Goal: Task Accomplishment & Management: Check status

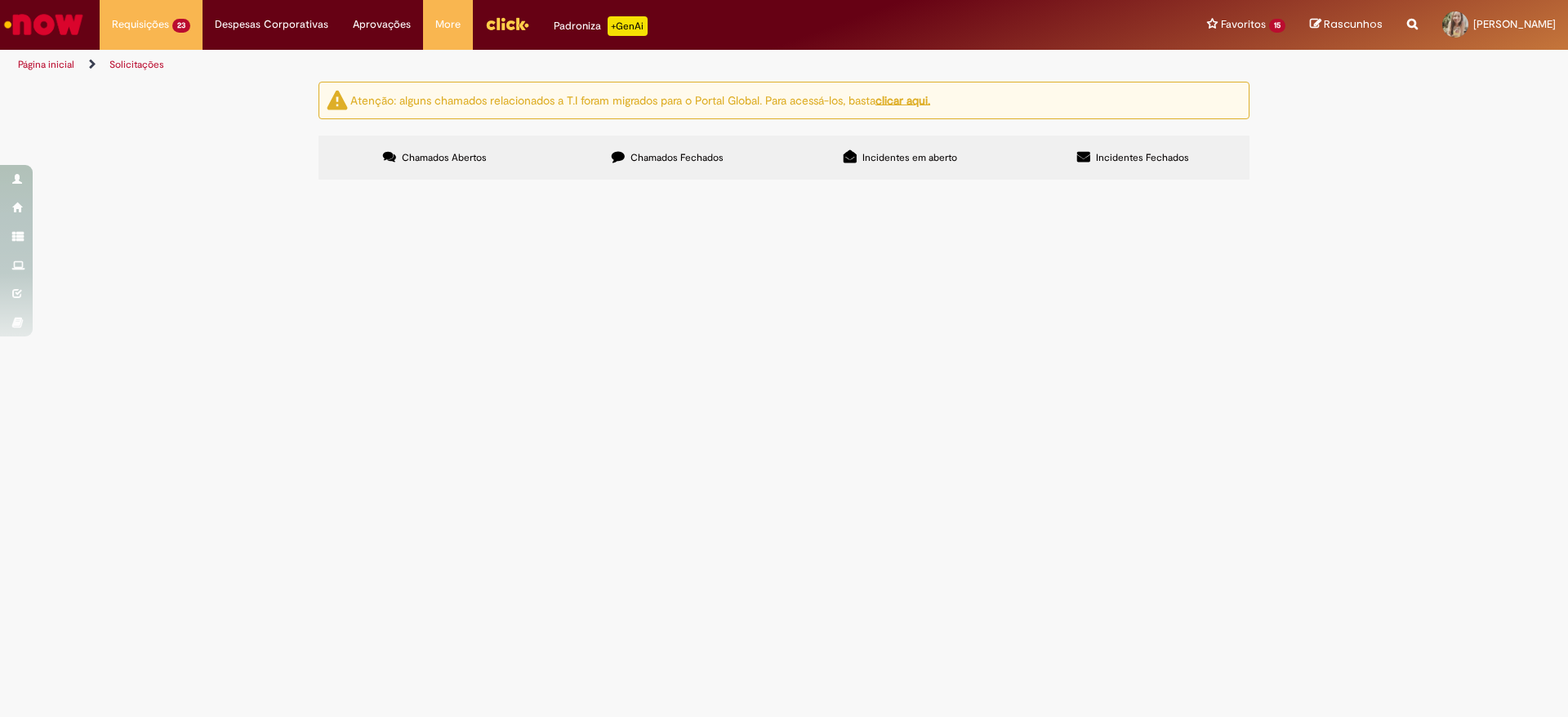
scroll to position [612, 0]
click at [0, 0] on span "Pendente Usuário" at bounding box center [0, 0] width 0 height 0
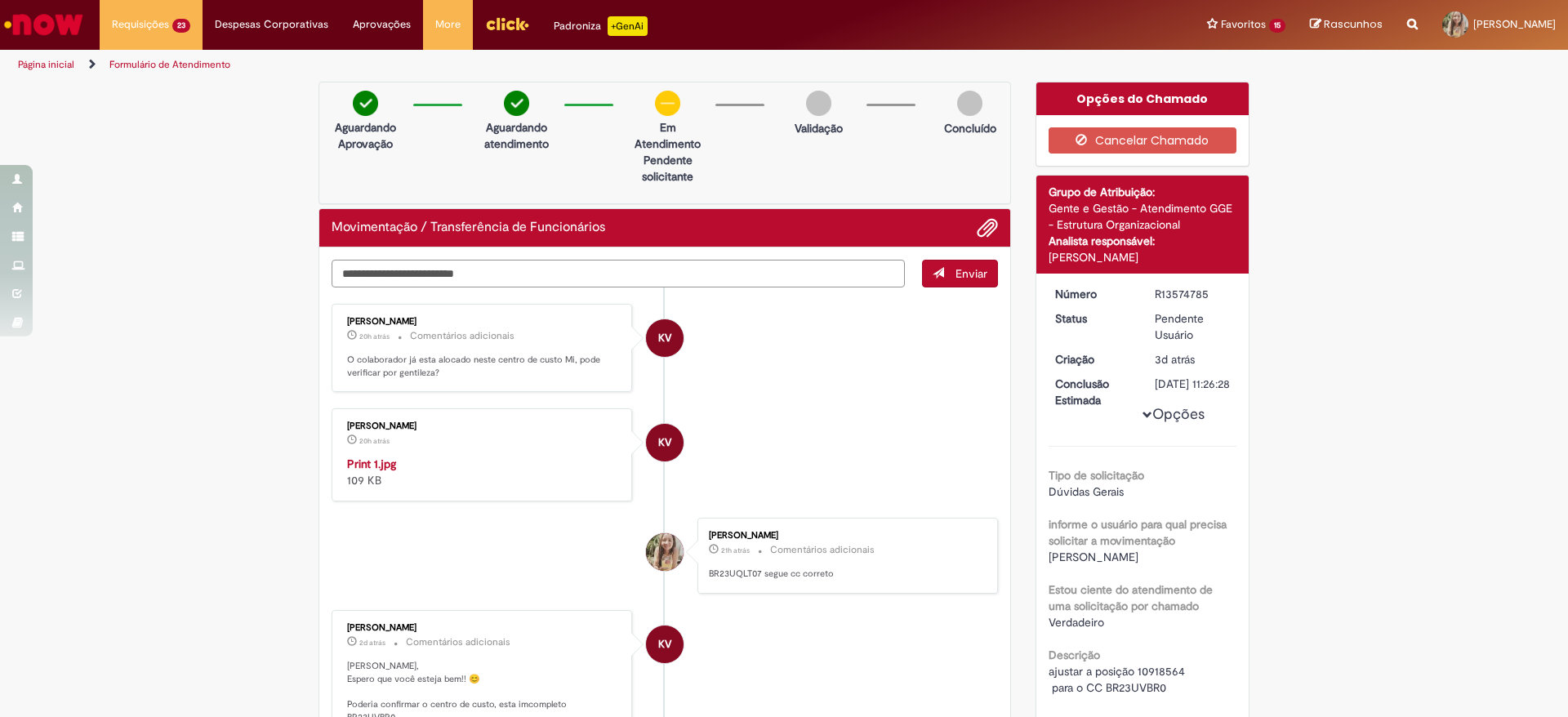
click at [696, 266] on textarea "Digite sua mensagem aqui..." at bounding box center [618, 274] width 574 height 28
type textarea "**********"
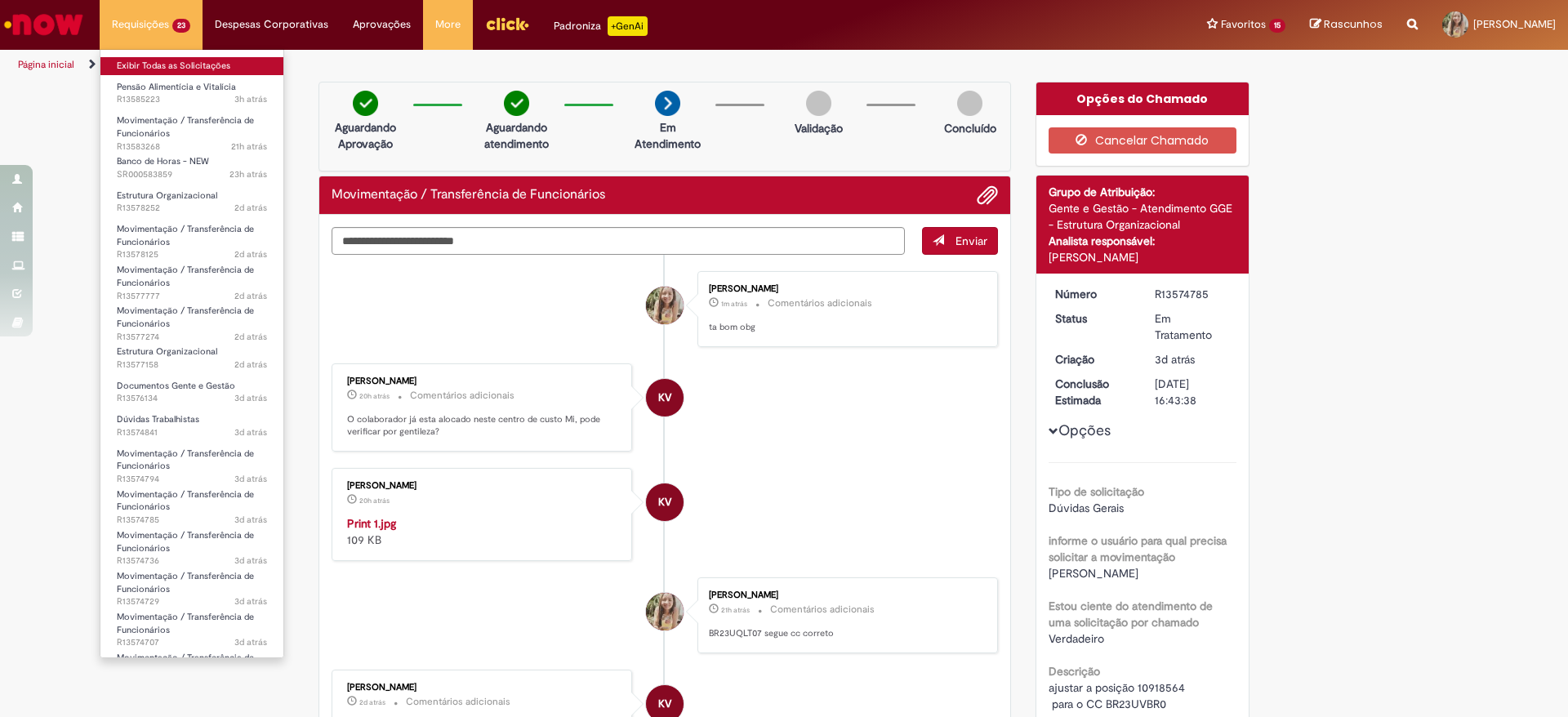
click at [131, 57] on link "Exibir Todas as Solicitações" at bounding box center [192, 66] width 183 height 18
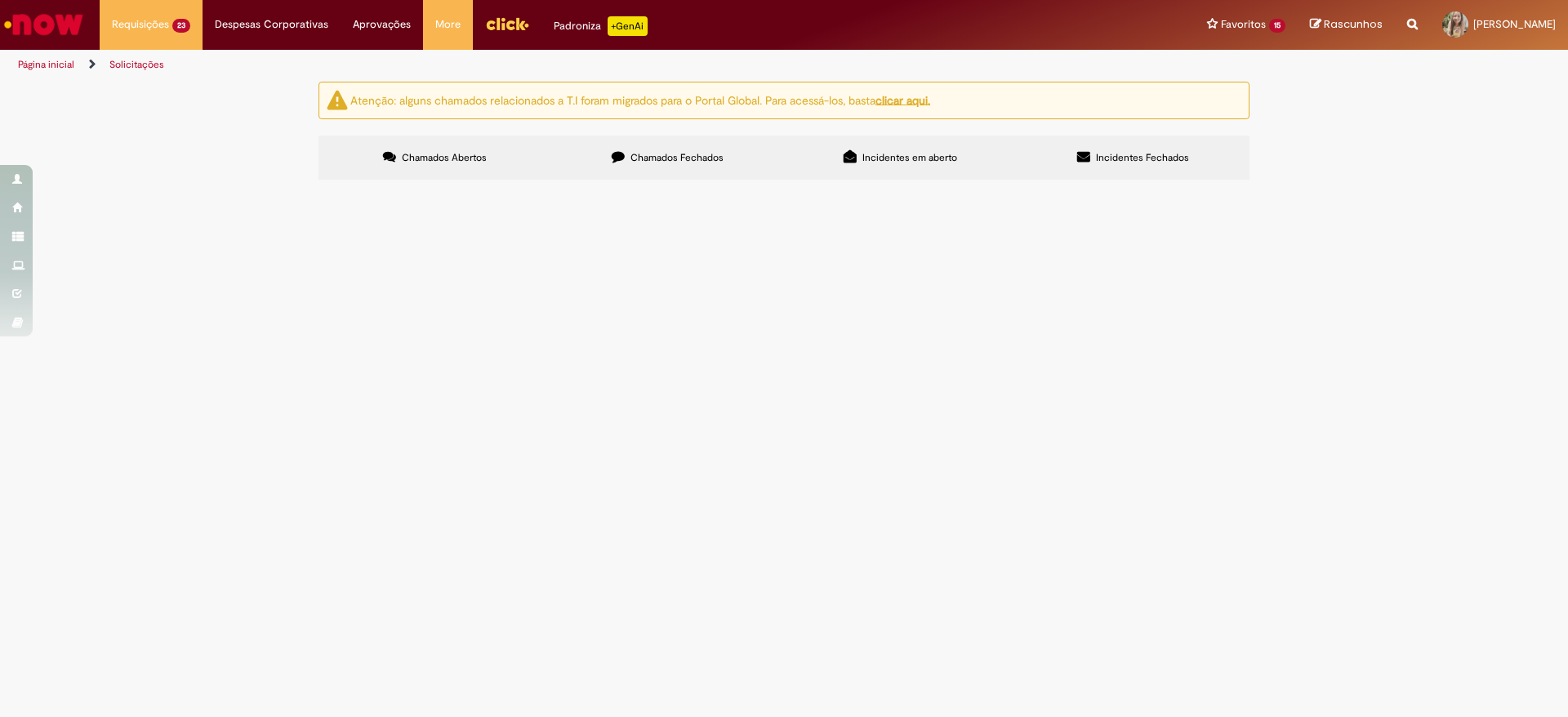
click at [0, 0] on td "alterar funcionário para posição 91077852 , pois não conseguimos pelo workday" at bounding box center [0, 0] width 0 height 0
click at [0, 0] on span "Em Validação" at bounding box center [0, 0] width 0 height 0
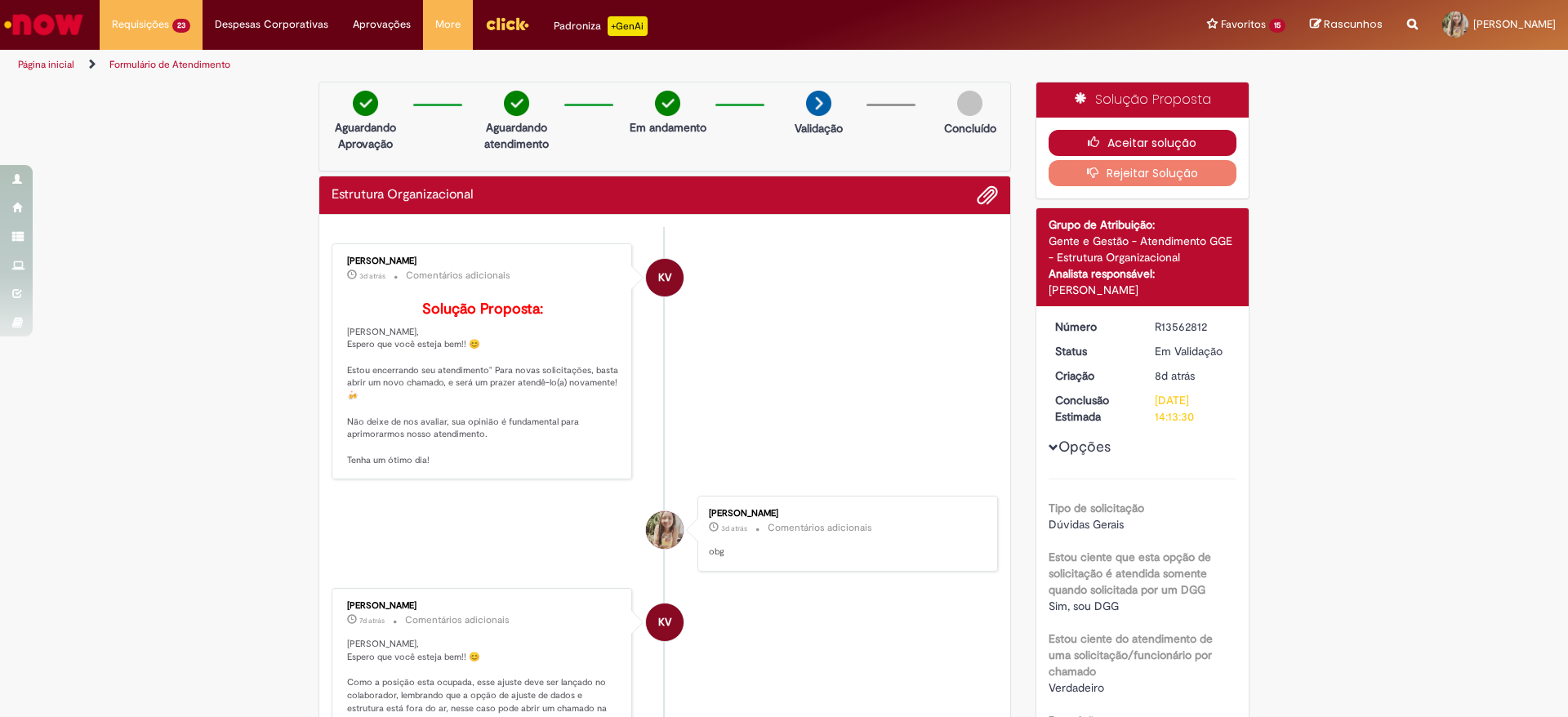
click at [1111, 145] on button "Aceitar solução" at bounding box center [1143, 143] width 189 height 26
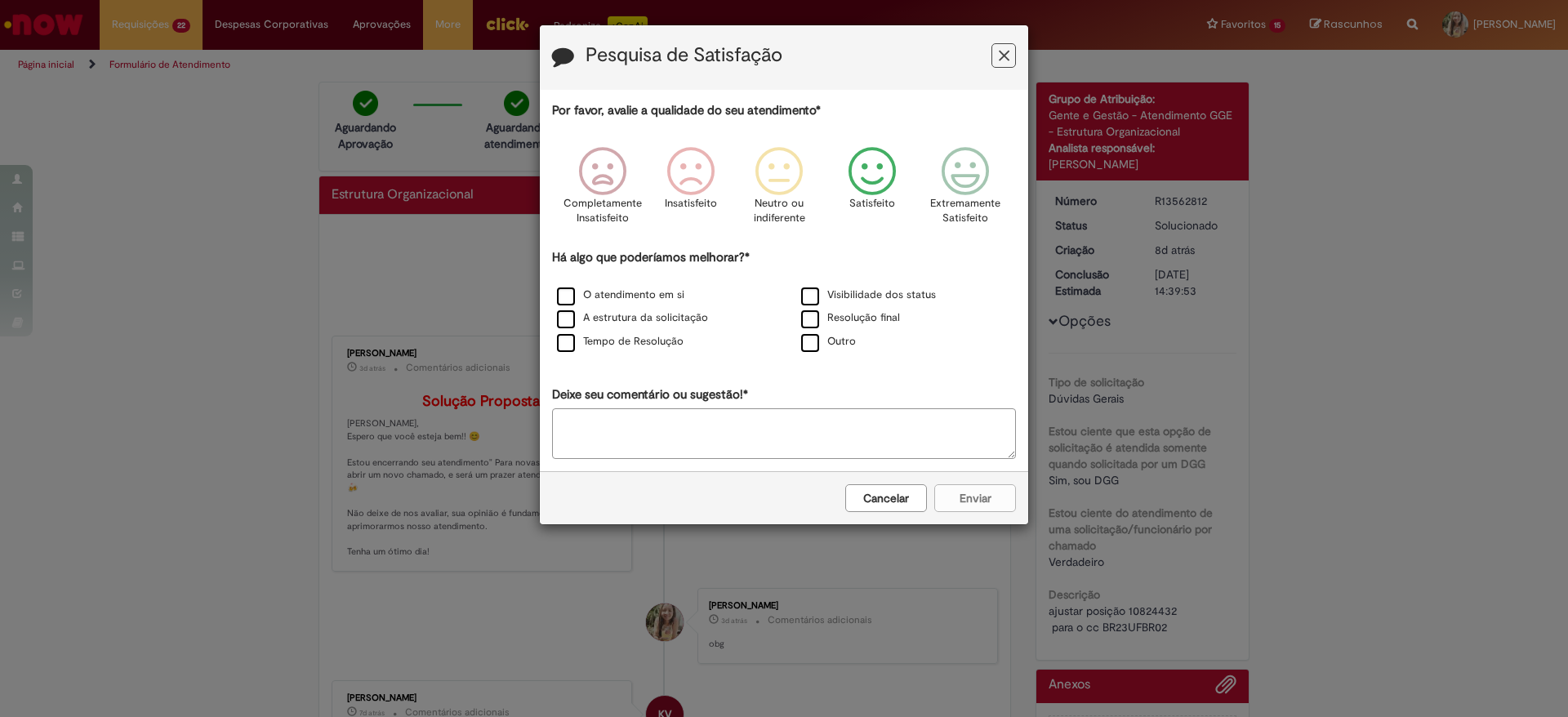
click at [878, 166] on icon "Feedback" at bounding box center [872, 172] width 61 height 49
click at [564, 297] on label "O atendimento em si" at bounding box center [621, 295] width 128 height 16
click at [971, 490] on button "Enviar" at bounding box center [975, 498] width 82 height 28
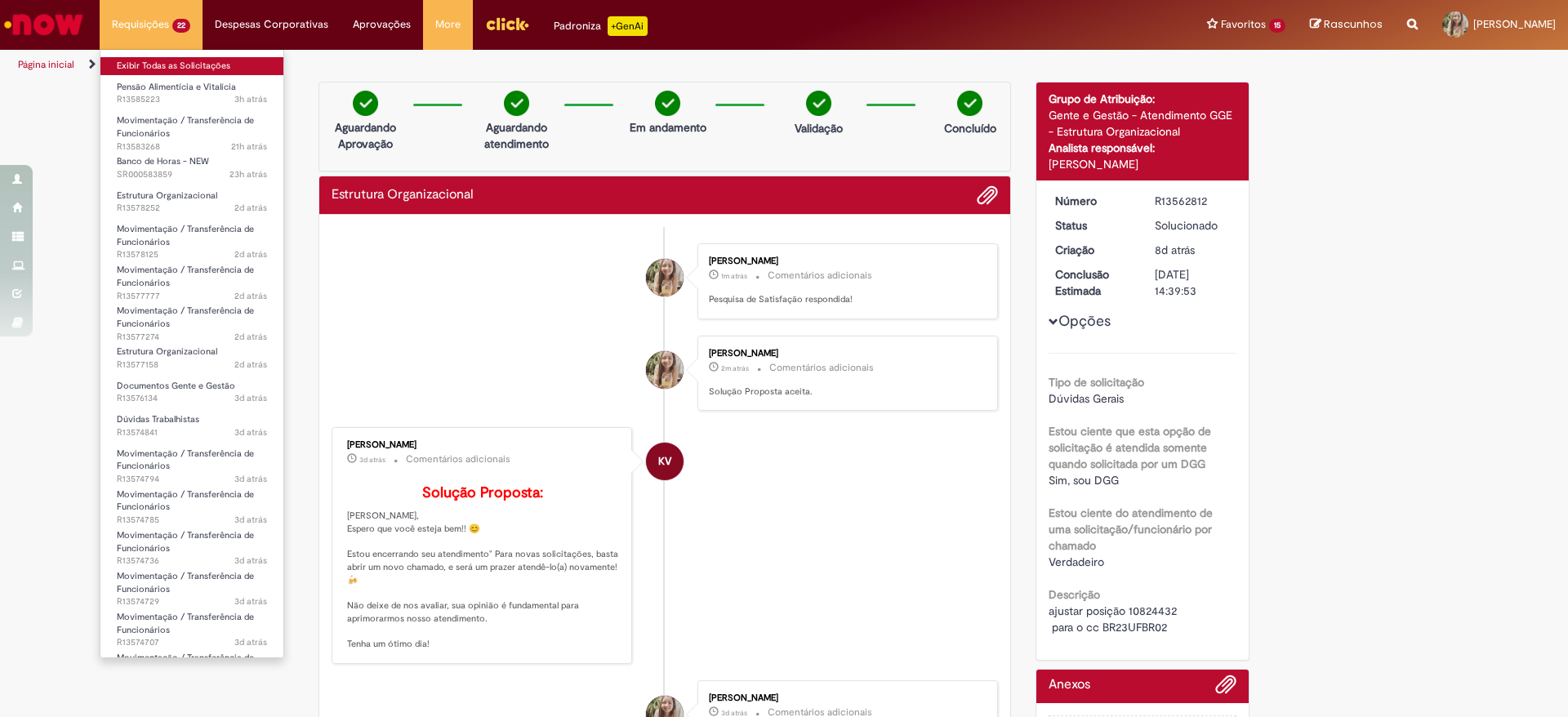
click at [177, 68] on link "Exibir Todas as Solicitações" at bounding box center [192, 66] width 183 height 18
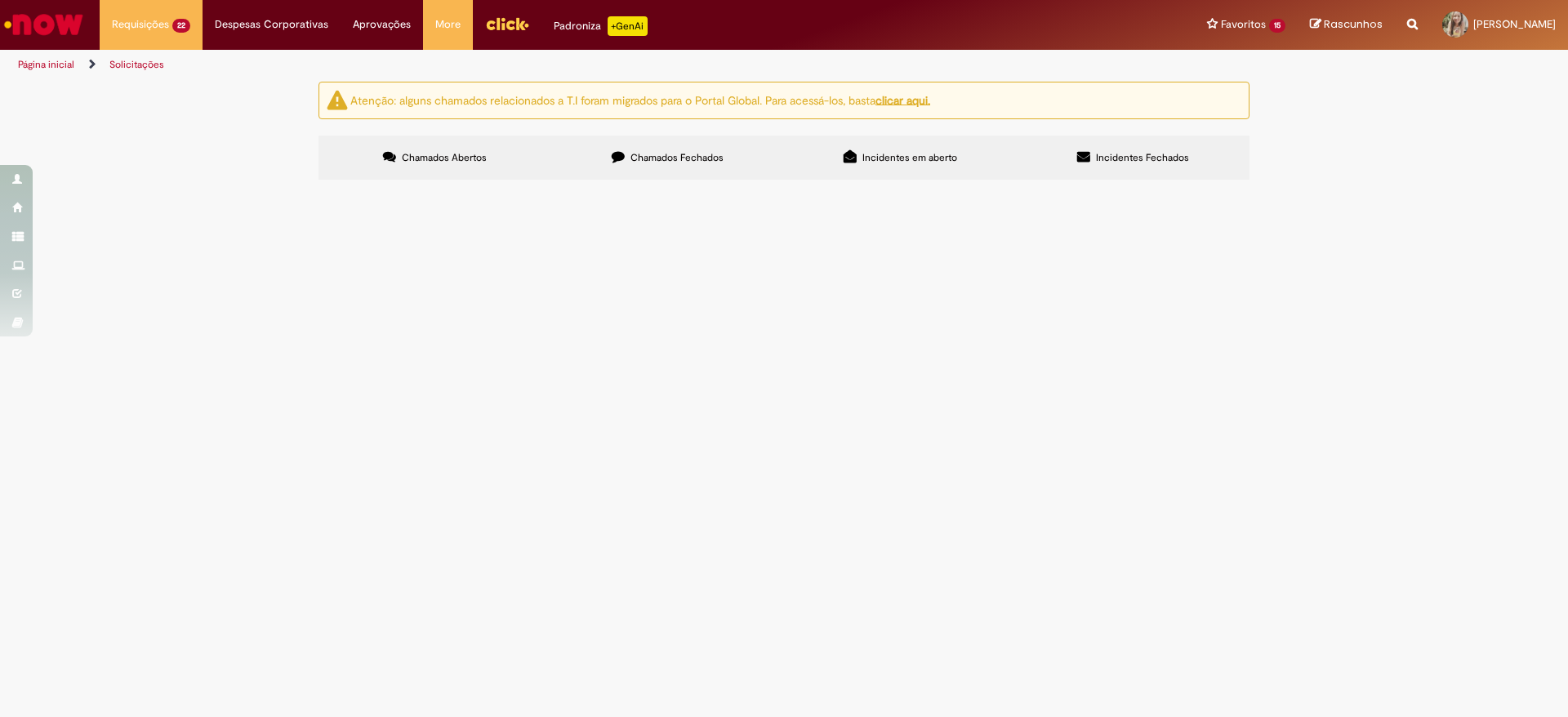
scroll to position [744, 0]
click at [0, 0] on span "Em Validação" at bounding box center [0, 0] width 0 height 0
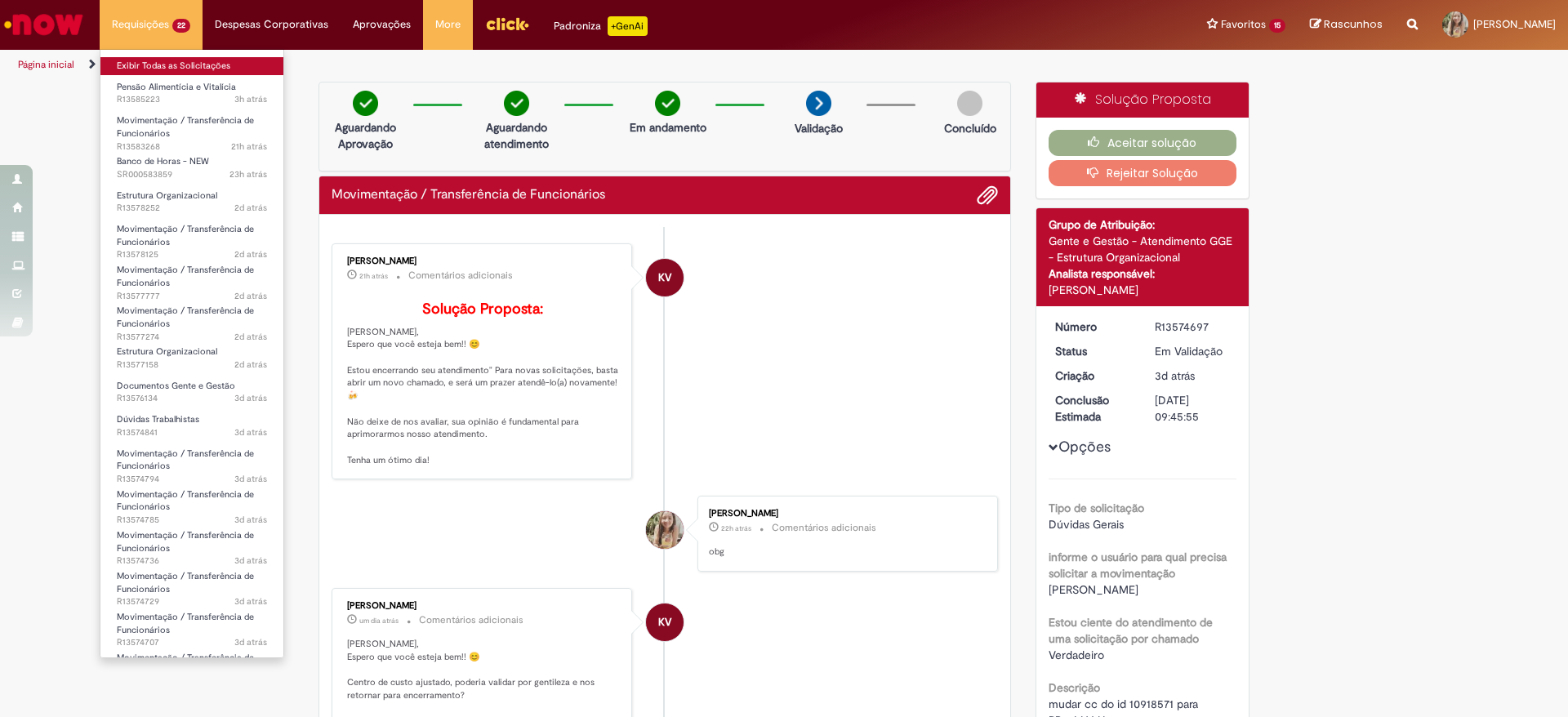
click at [175, 60] on link "Exibir Todas as Solicitações" at bounding box center [192, 66] width 183 height 18
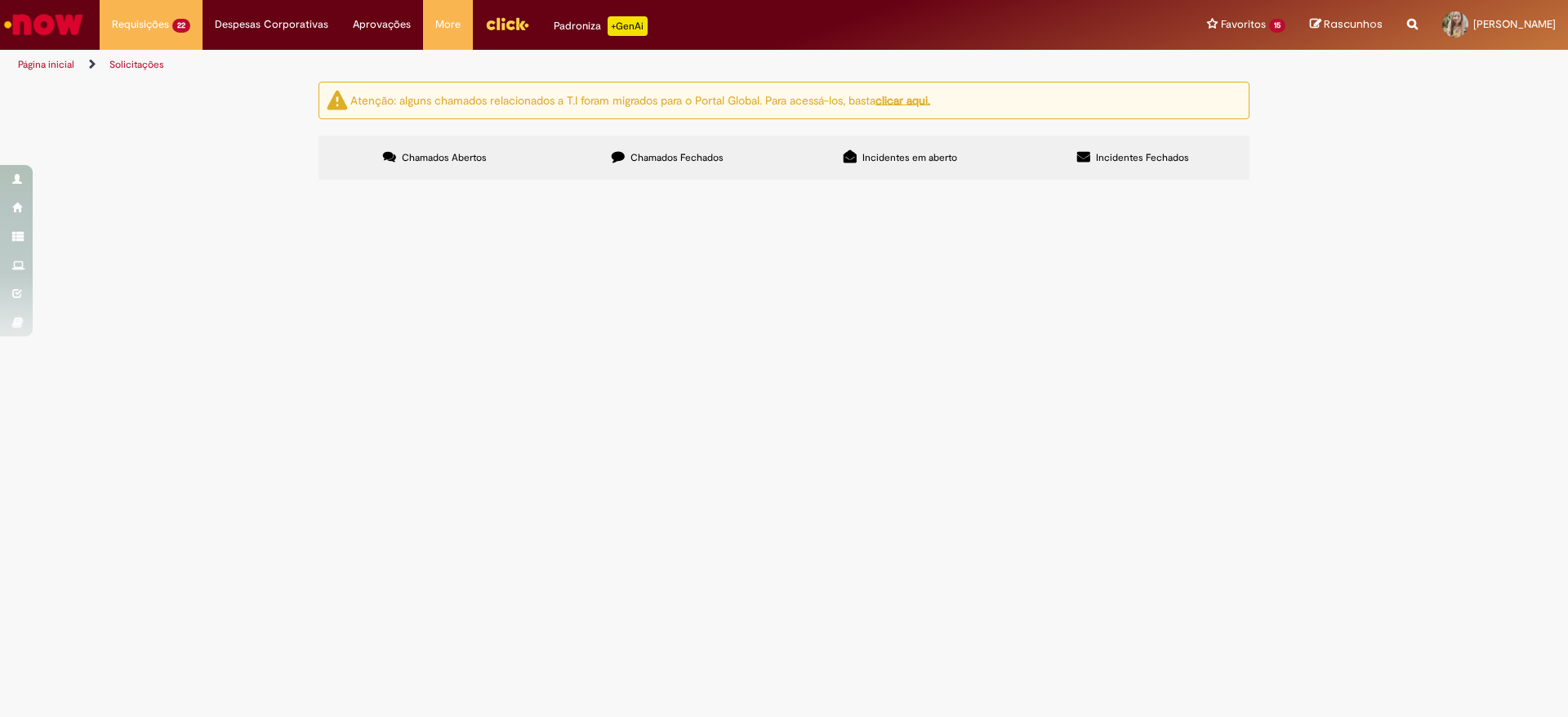
scroll to position [744, 0]
click at [0, 0] on span "Em Validação" at bounding box center [0, 0] width 0 height 0
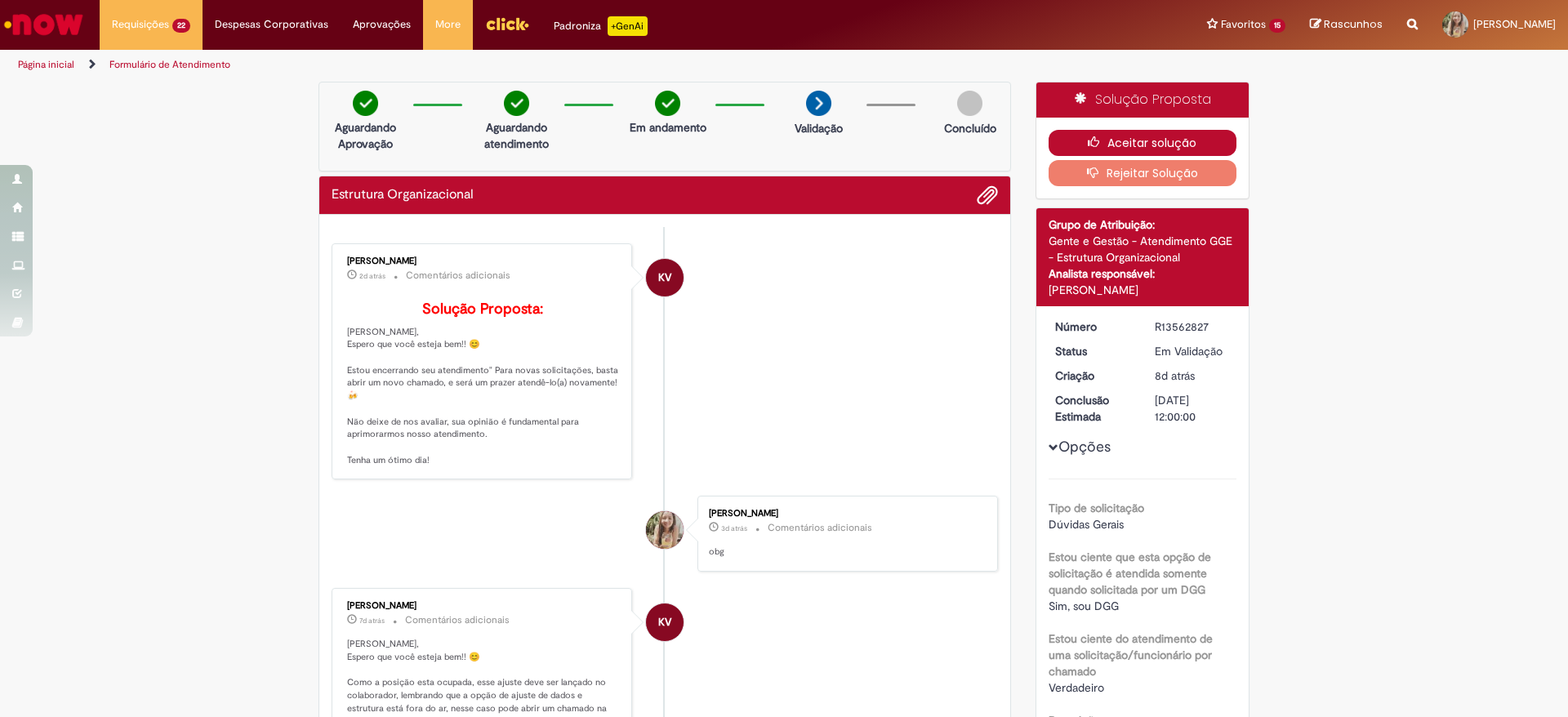
click at [1178, 135] on button "Aceitar solução" at bounding box center [1143, 143] width 189 height 26
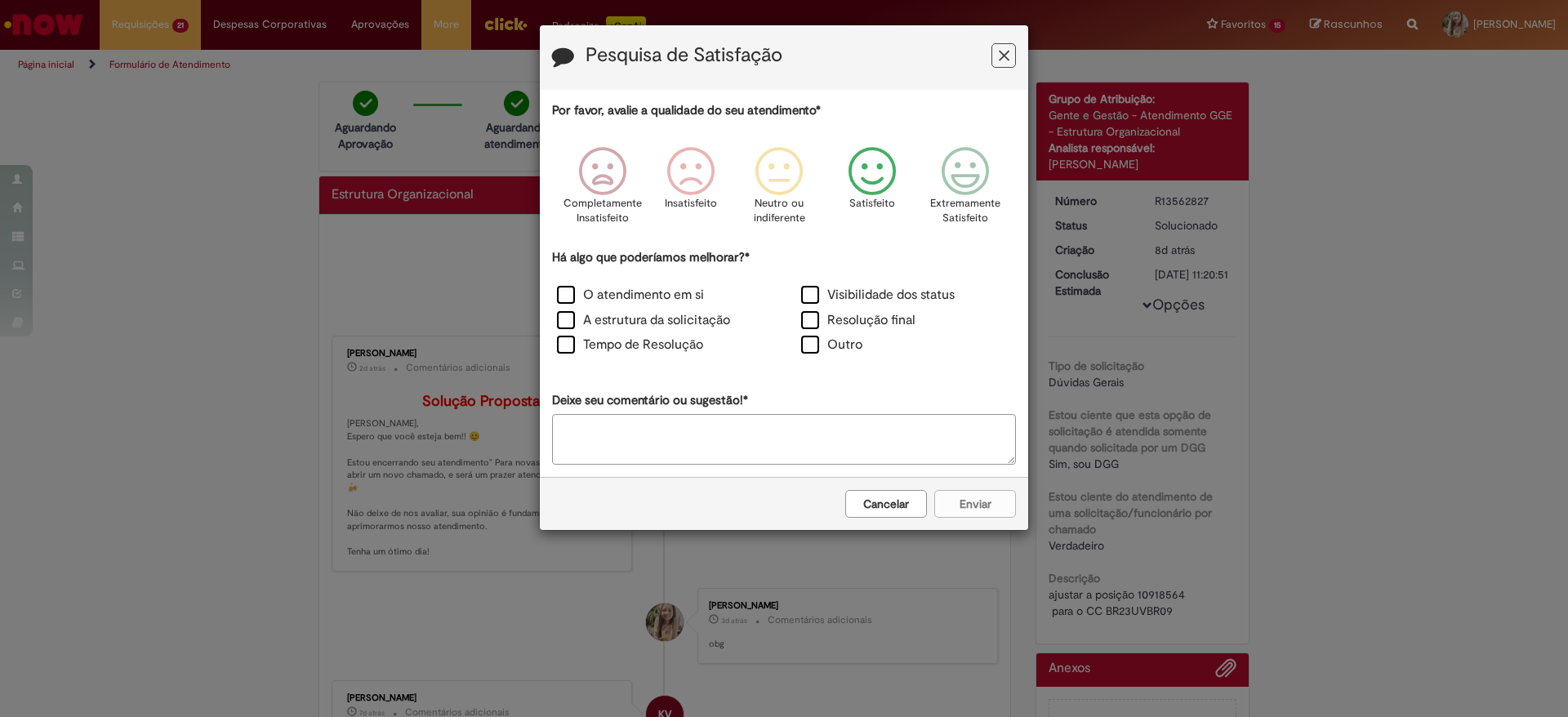
click at [903, 198] on div "Satisfeito" at bounding box center [872, 191] width 93 height 112
click at [666, 287] on label "O atendimento em si" at bounding box center [630, 295] width 147 height 19
click at [994, 508] on button "Enviar" at bounding box center [975, 504] width 82 height 28
click at [1007, 52] on icon "Feedback" at bounding box center [1004, 55] width 10 height 17
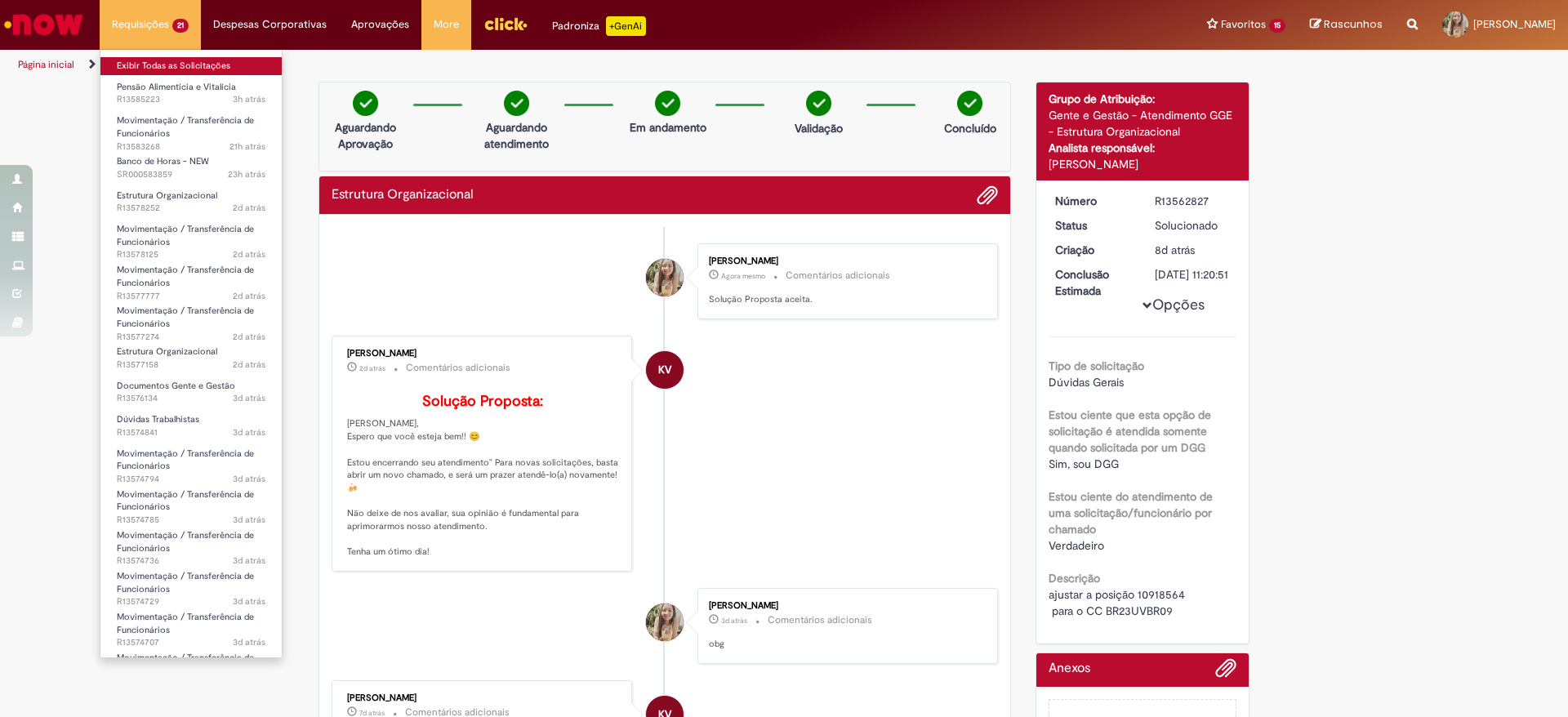
click at [171, 65] on link "Exibir Todas as Solicitações" at bounding box center [191, 66] width 181 height 18
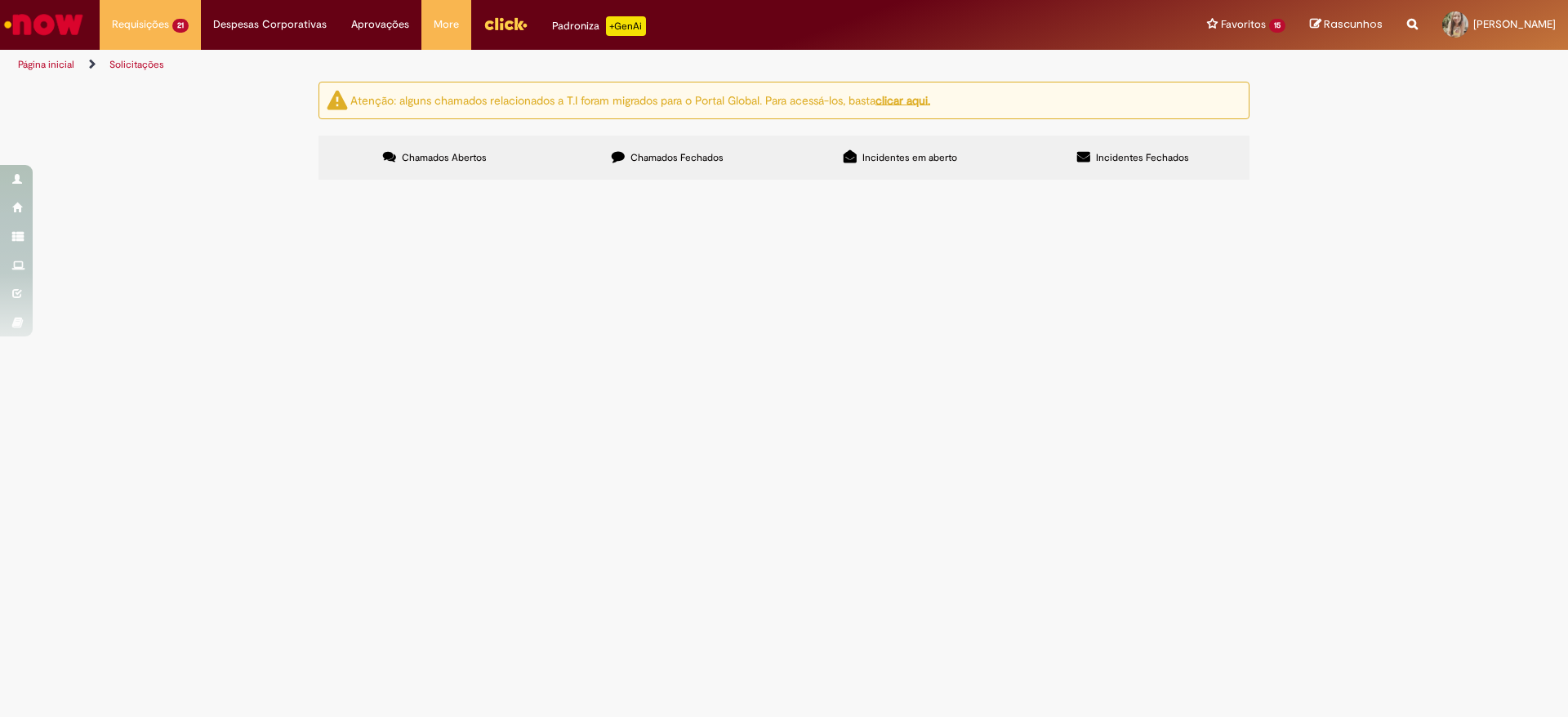
scroll to position [701, 0]
click at [0, 0] on td "Em Validação" at bounding box center [0, 0] width 0 height 0
click at [0, 0] on span "Em Validação" at bounding box center [0, 0] width 0 height 0
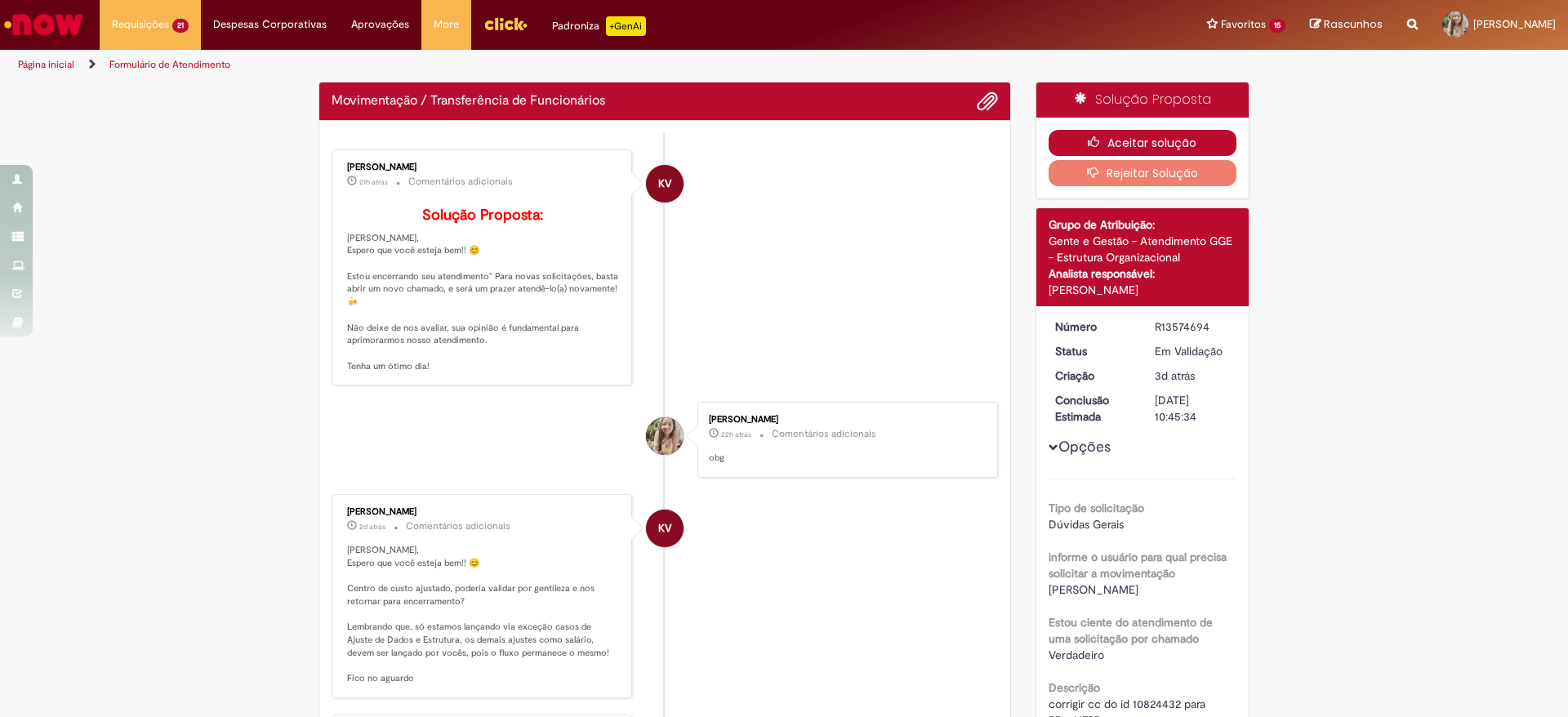
click at [1071, 132] on button "Aceitar solução" at bounding box center [1143, 143] width 189 height 26
